Goal: Task Accomplishment & Management: Manage account settings

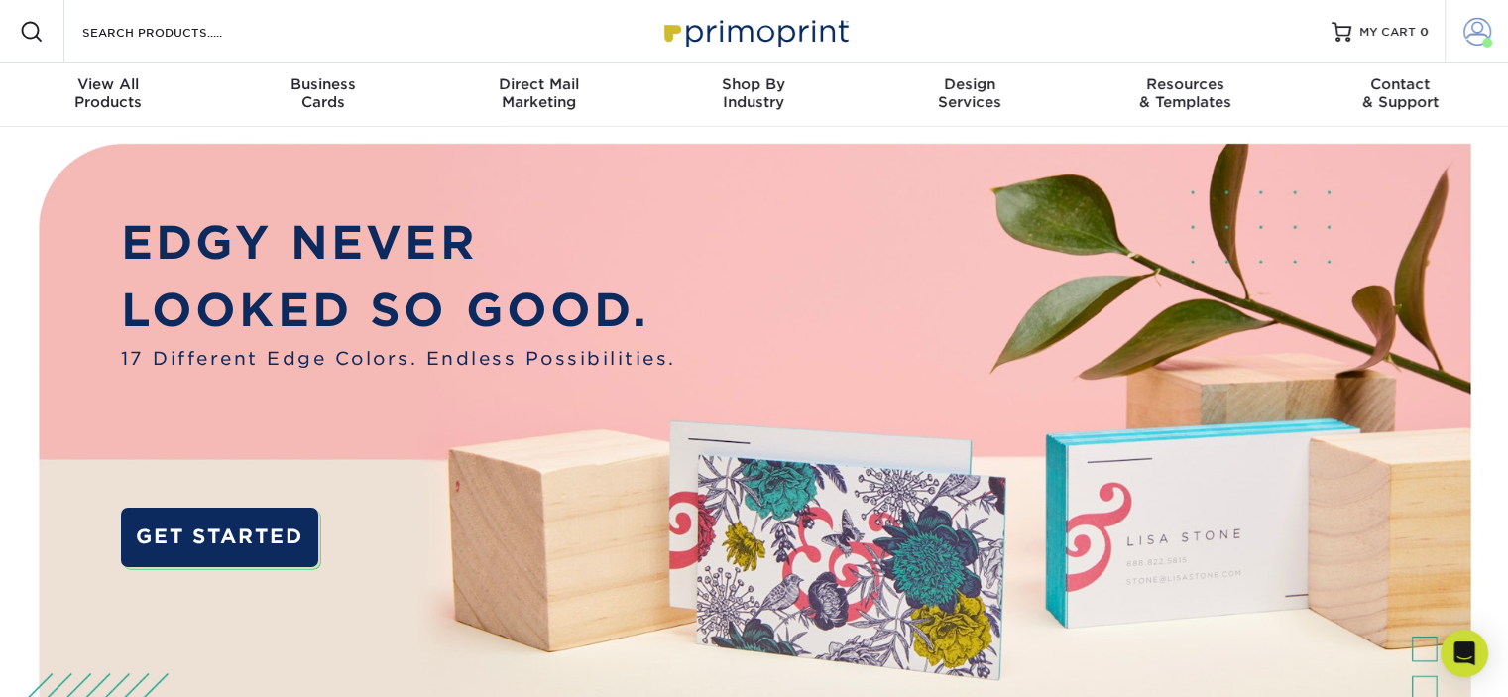
click at [1468, 54] on link "Account" at bounding box center [1476, 31] width 63 height 63
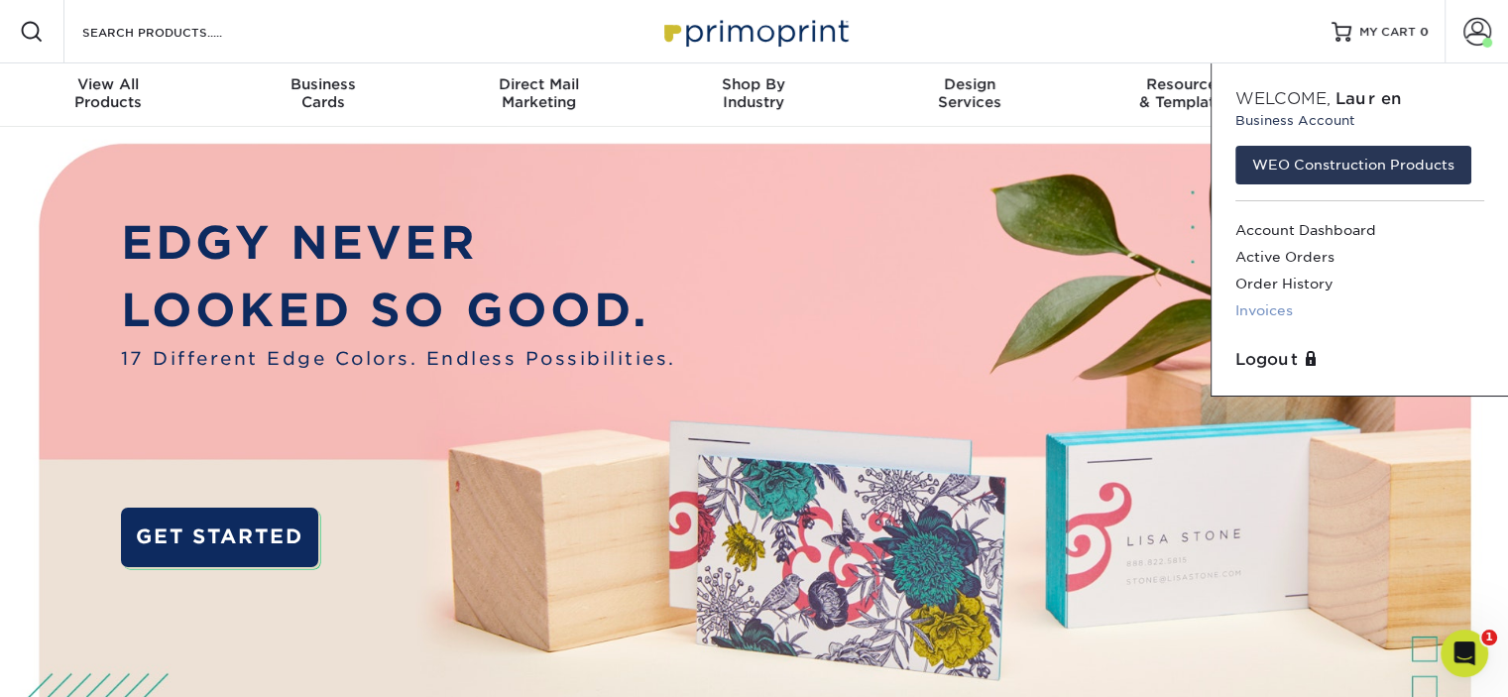
click at [1252, 310] on link "Invoices" at bounding box center [1359, 310] width 249 height 27
click at [1277, 304] on link "Invoices" at bounding box center [1359, 310] width 249 height 27
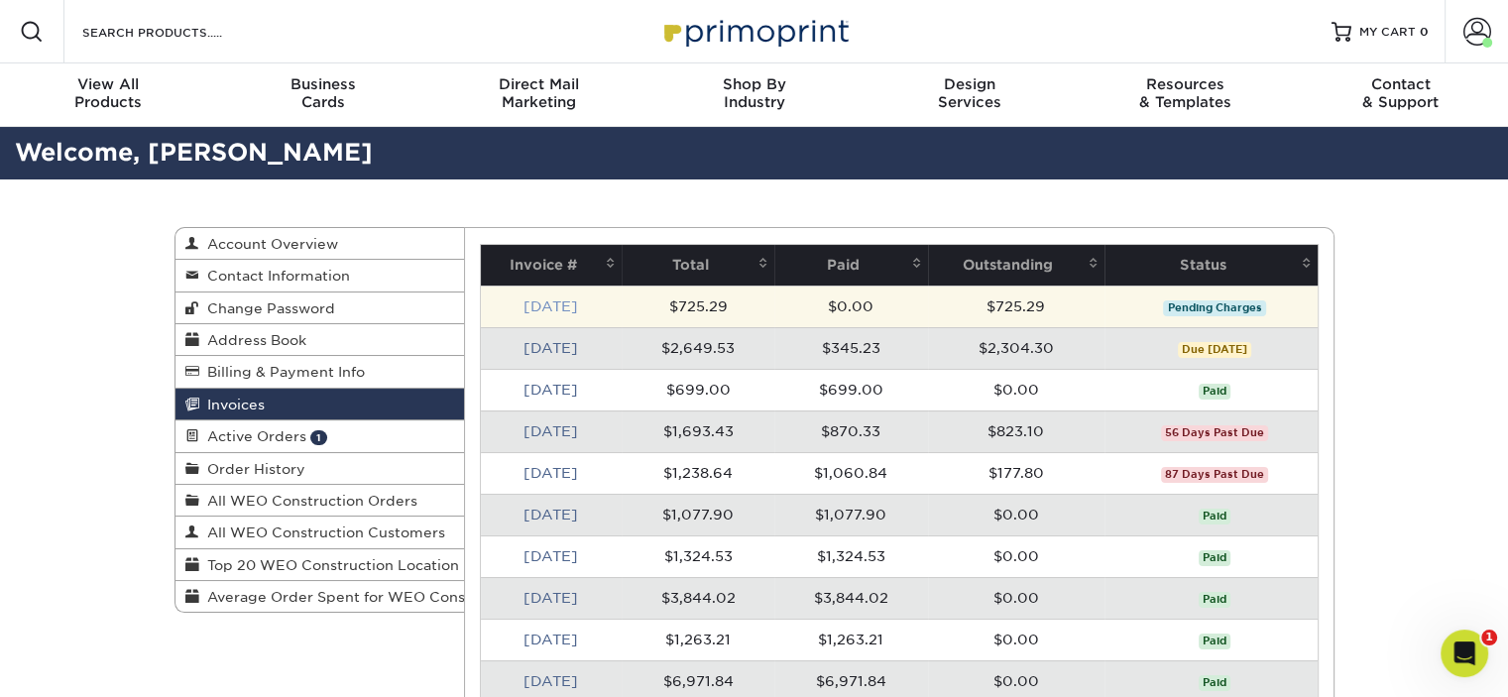
click at [552, 308] on link "Oct 2025" at bounding box center [551, 306] width 55 height 16
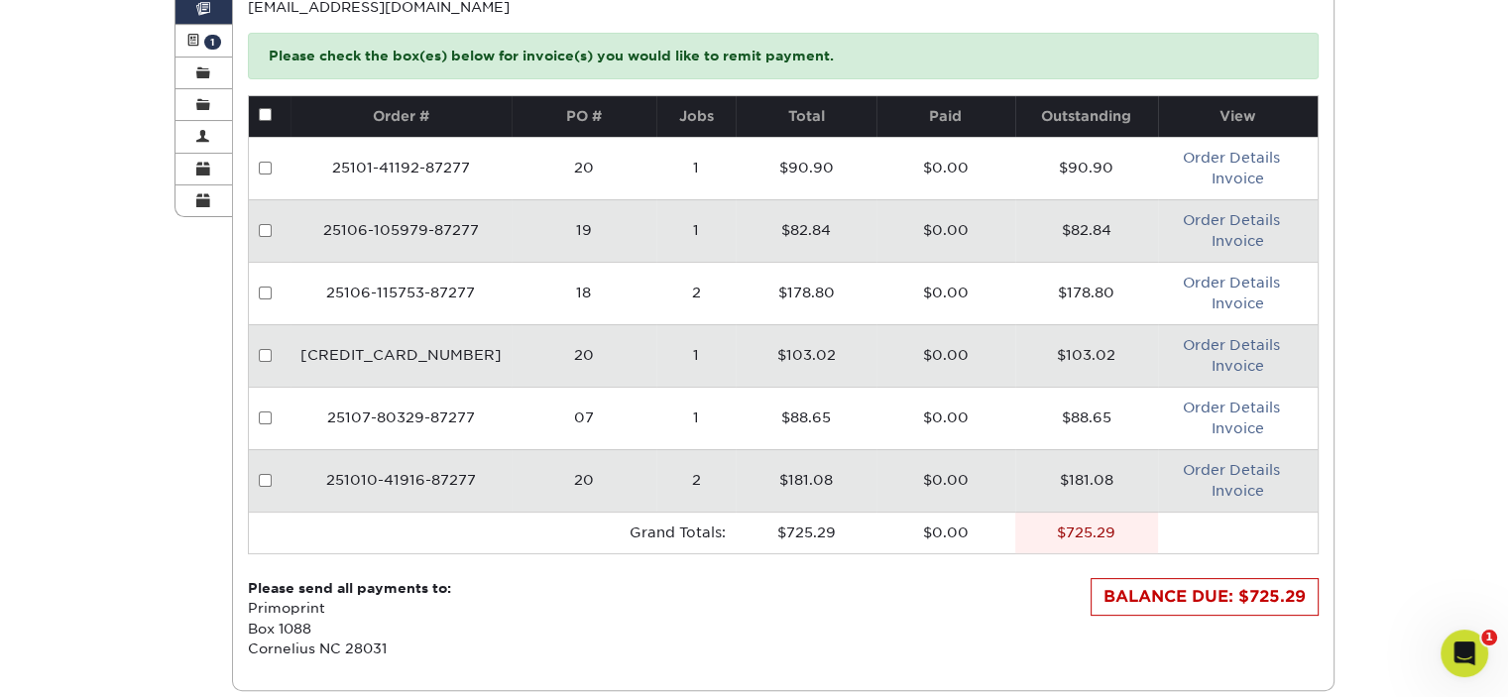
scroll to position [414, 0]
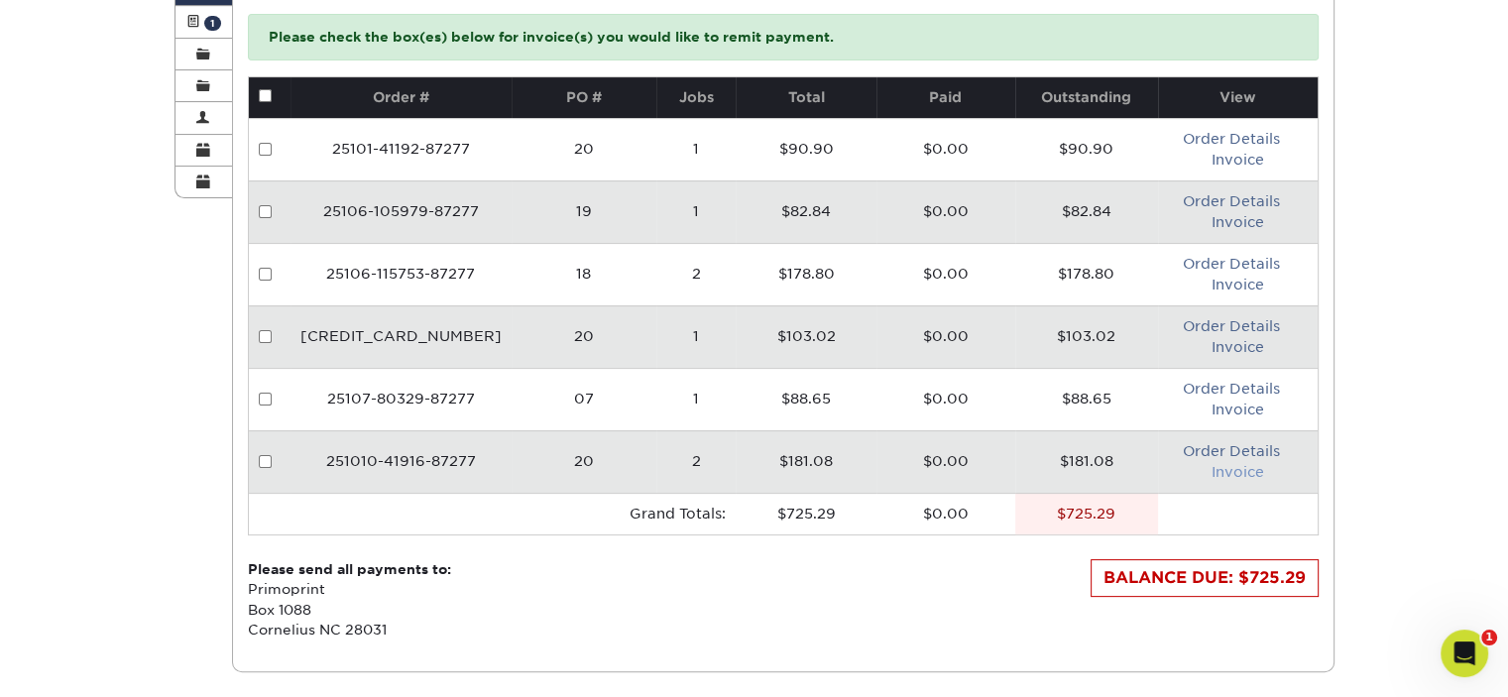
click at [1233, 467] on link "Invoice" at bounding box center [1238, 472] width 53 height 16
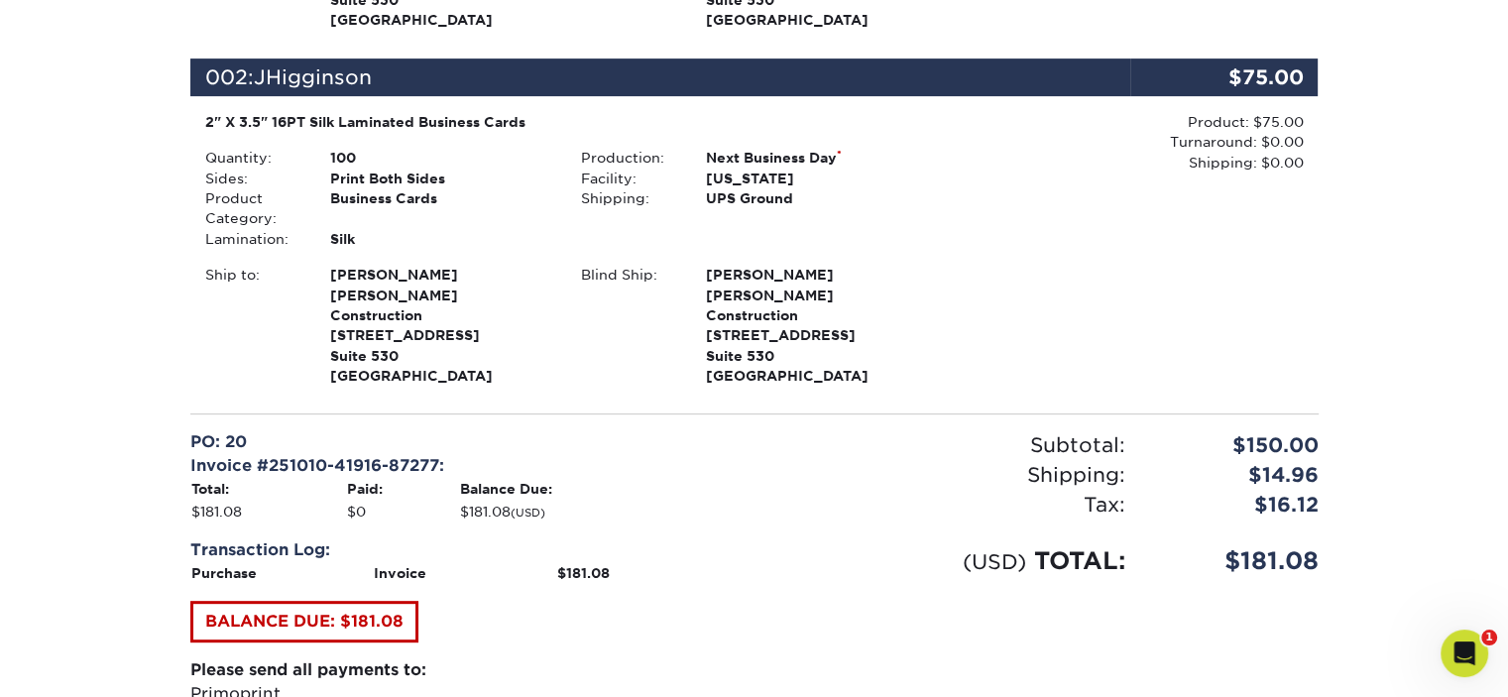
scroll to position [877, 0]
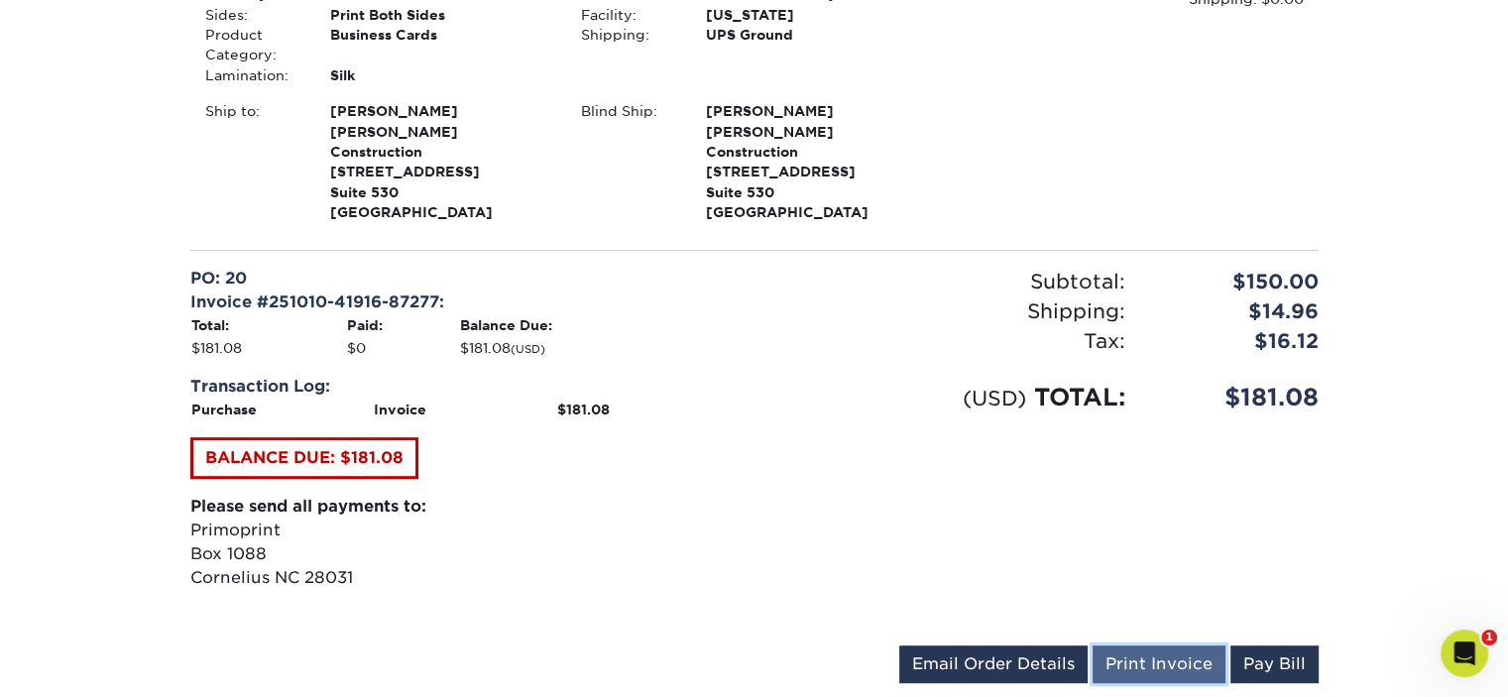
click at [1190, 646] on link "Print Invoice" at bounding box center [1159, 665] width 133 height 38
